Goal: Task Accomplishment & Management: Manage account settings

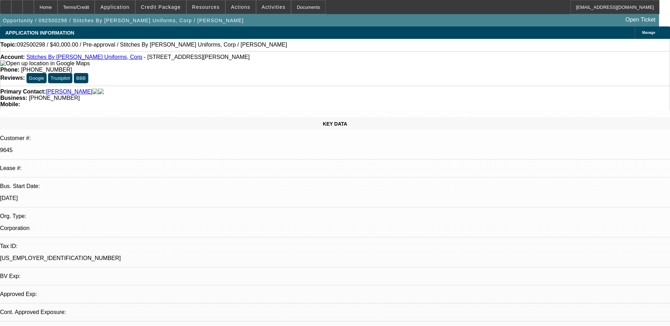
select select "0"
select select "2"
select select "0.1"
select select "4"
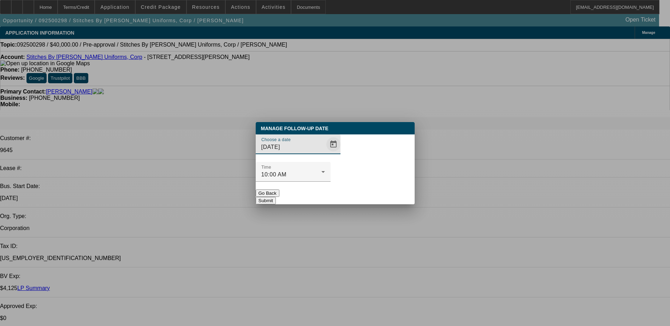
click at [325, 153] on span "Open calendar" at bounding box center [333, 144] width 17 height 17
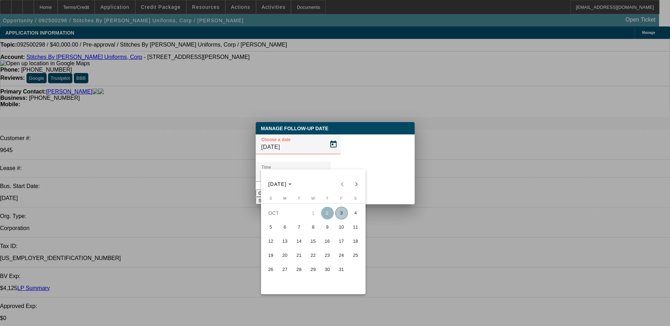
click at [287, 233] on span "6" at bounding box center [284, 227] width 13 height 13
type input "[DATE]"
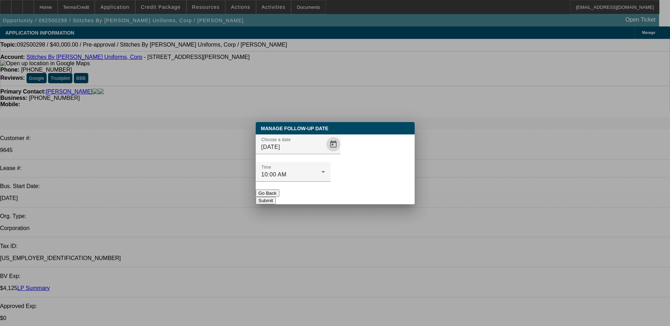
drag, startPoint x: 379, startPoint y: 181, endPoint x: 294, endPoint y: 151, distance: 91.0
click at [276, 197] on button "Submit" at bounding box center [266, 200] width 20 height 7
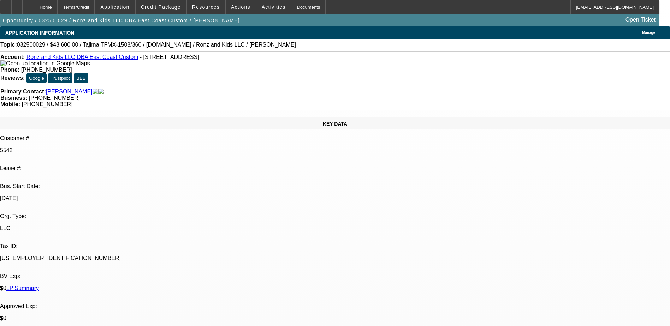
select select "0"
select select "2"
select select "0"
select select "2"
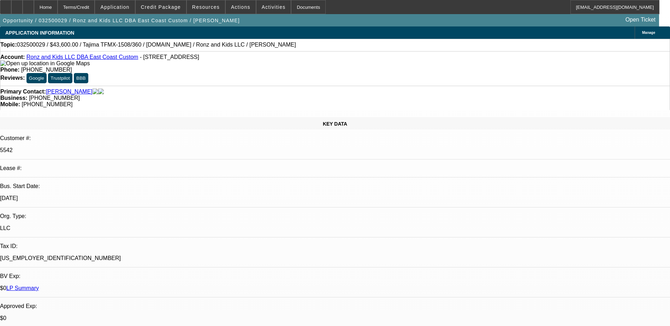
select select "0"
select select "2"
select select "0"
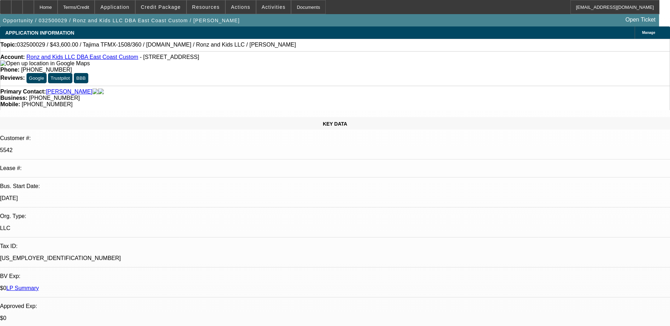
select select "2"
select select "0"
select select "1"
select select "2"
select select "6"
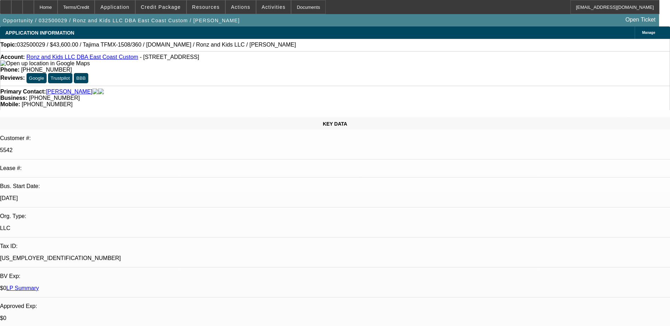
select select "1"
select select "2"
select select "6"
select select "1"
select select "2"
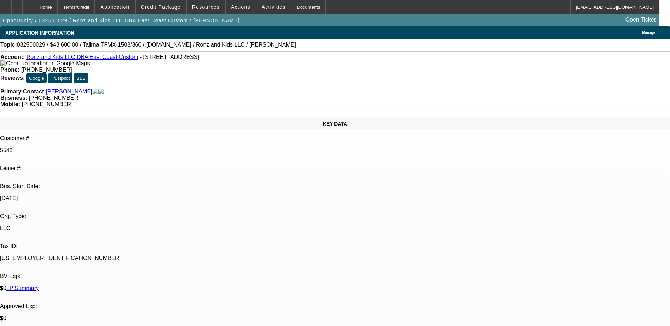
select select "6"
select select "1"
select select "2"
select select "6"
click at [64, 89] on link "Tasca, Mark" at bounding box center [69, 92] width 47 height 6
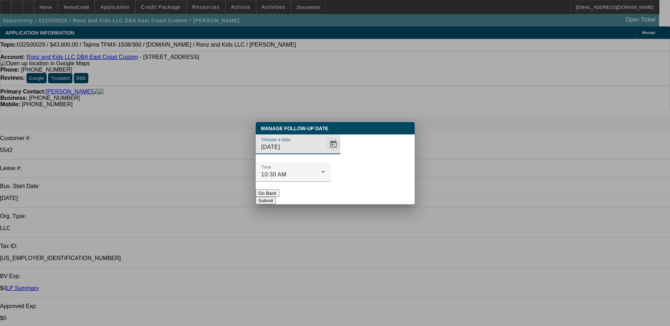
click at [325, 153] on span "Open calendar" at bounding box center [333, 144] width 17 height 17
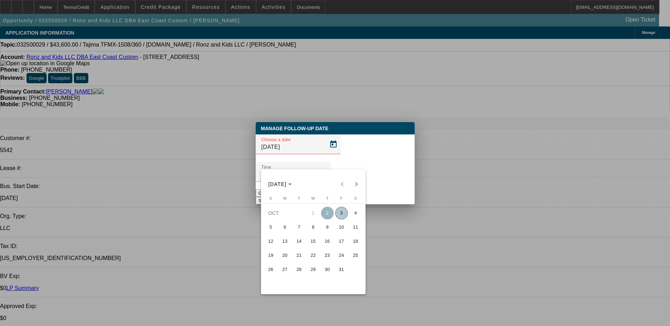
drag, startPoint x: 287, startPoint y: 229, endPoint x: 319, endPoint y: 186, distance: 53.7
click at [287, 230] on span "6" at bounding box center [284, 227] width 13 height 13
type input "[DATE]"
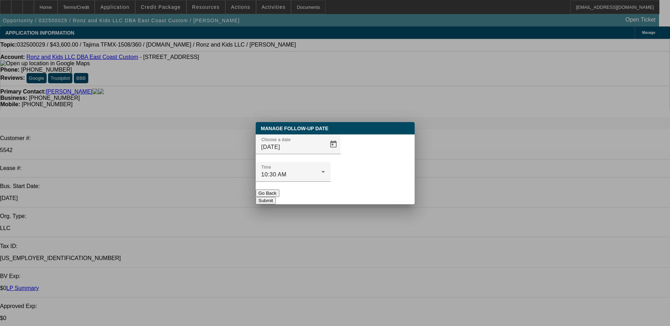
click at [374, 188] on div "Manage Follow-Up Date Choose a date 10/6/2025 Time 10:30 AM Go Back Submit" at bounding box center [335, 163] width 159 height 82
click at [276, 197] on button "Submit" at bounding box center [266, 200] width 20 height 7
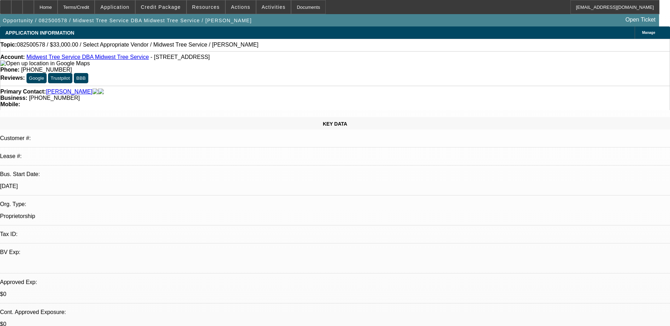
select select "0"
select select "2"
select select "0.1"
select select "4"
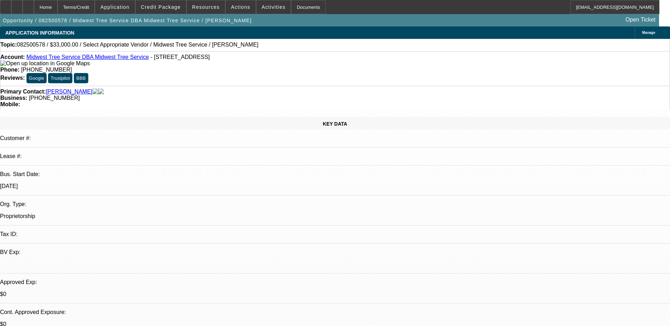
click at [162, 10] on span at bounding box center [161, 7] width 50 height 17
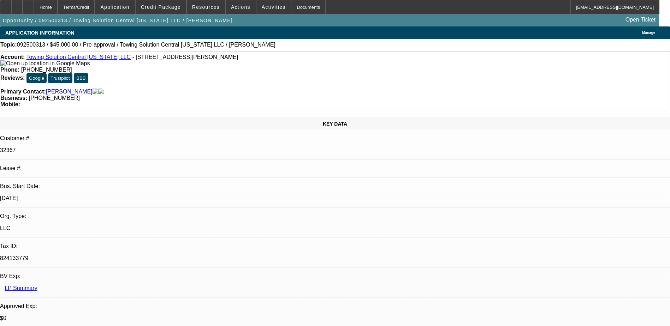
select select "0"
select select "2"
select select "0.1"
select select "4"
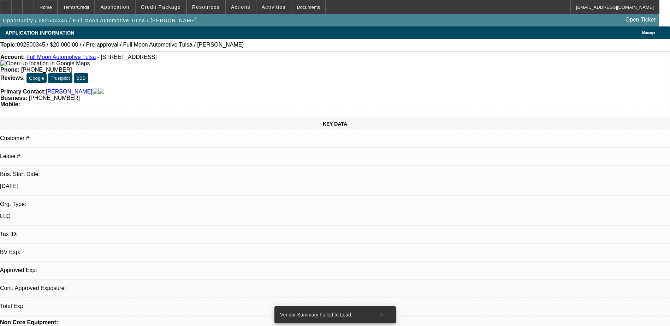
select select "0"
select select "2"
select select "0.1"
select select "1"
select select "2"
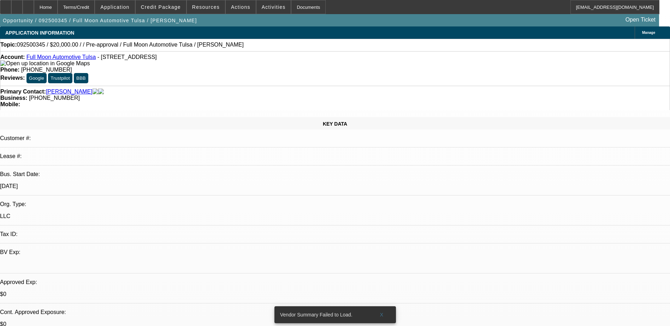
select select "4"
click at [55, 89] on link "[PERSON_NAME]" at bounding box center [69, 92] width 47 height 6
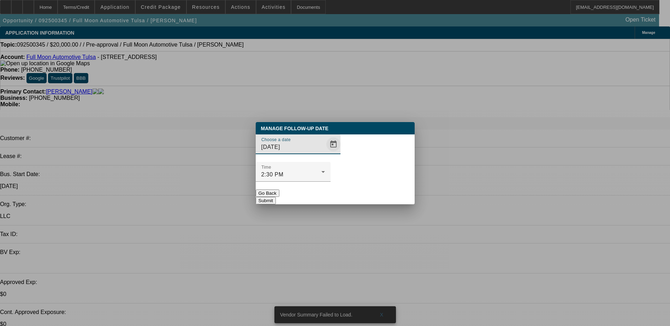
click at [325, 153] on span "Open calendar" at bounding box center [333, 144] width 17 height 17
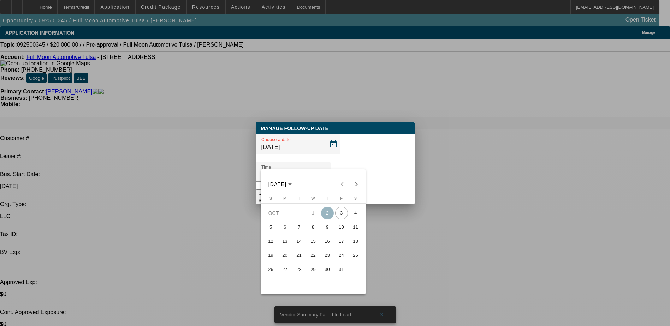
drag, startPoint x: 286, startPoint y: 229, endPoint x: 343, endPoint y: 187, distance: 71.4
click at [286, 229] on span "6" at bounding box center [284, 227] width 13 height 13
type input "[DATE]"
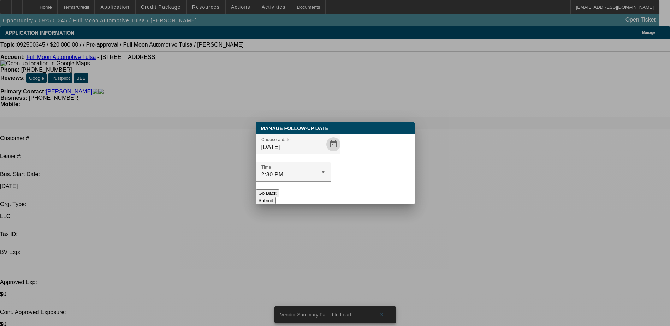
click at [276, 197] on button "Submit" at bounding box center [266, 200] width 20 height 7
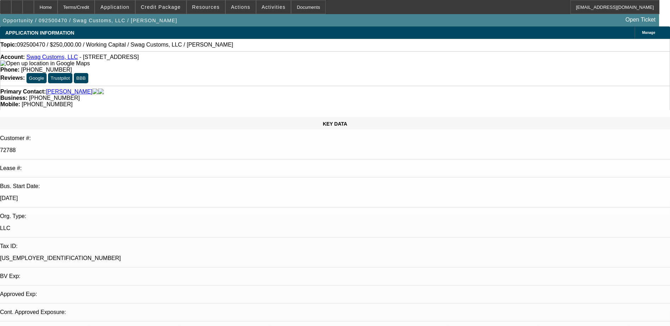
select select "0"
select select "2"
select select "0"
select select "6"
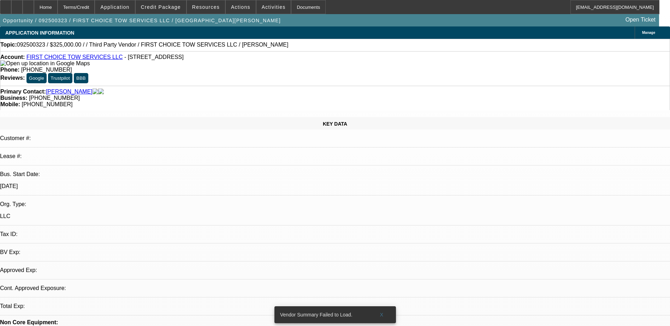
select select "0"
select select "2"
select select "0.1"
select select "4"
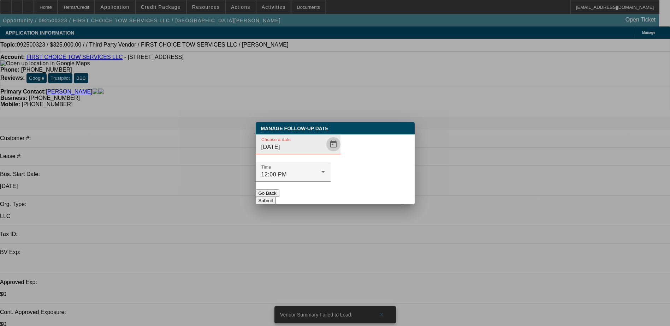
click at [325, 153] on span "Open calendar" at bounding box center [333, 144] width 17 height 17
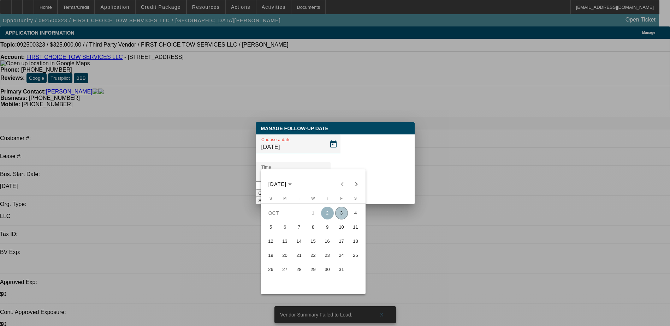
click at [287, 230] on span "6" at bounding box center [284, 227] width 13 height 13
type input "[DATE]"
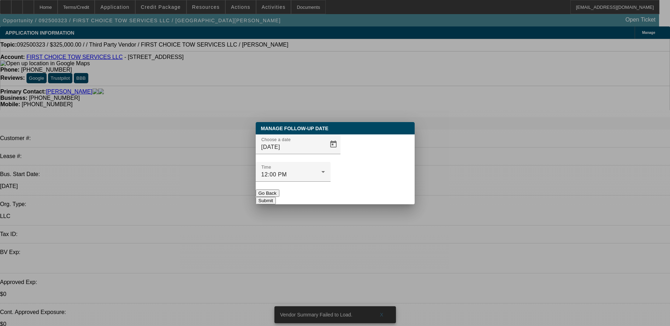
click at [276, 197] on button "Submit" at bounding box center [266, 200] width 20 height 7
